Goal: Transaction & Acquisition: Purchase product/service

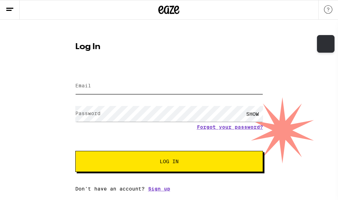
click at [95, 84] on input "Email" at bounding box center [169, 86] width 188 height 16
click at [0, 191] on com-1password-button at bounding box center [0, 191] width 0 height 0
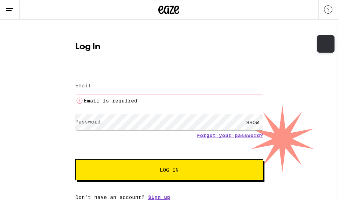
type input "[EMAIL_ADDRESS][DOMAIN_NAME]"
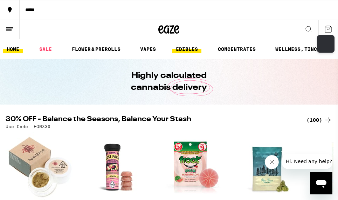
click at [194, 48] on link "EDIBLES" at bounding box center [187, 49] width 29 height 8
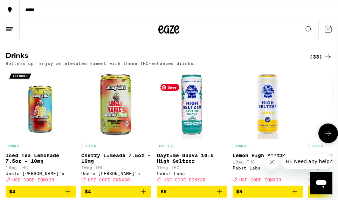
scroll to position [383, 0]
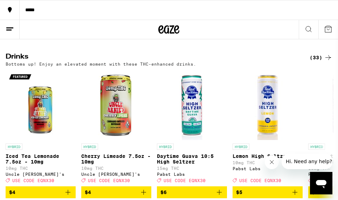
click at [329, 62] on icon at bounding box center [328, 57] width 8 height 8
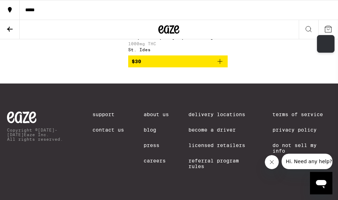
scroll to position [2261, 0]
